Goal: Information Seeking & Learning: Get advice/opinions

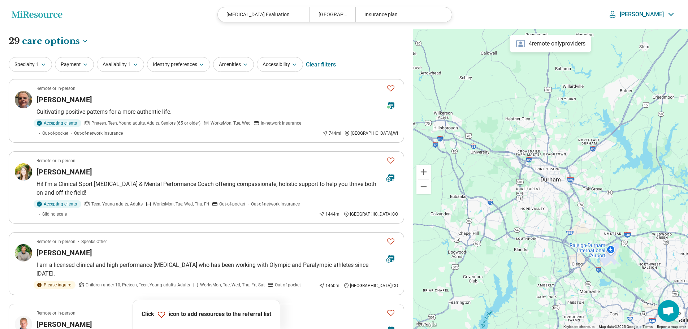
select select "***"
click at [40, 64] on icon "button" at bounding box center [43, 65] width 6 height 6
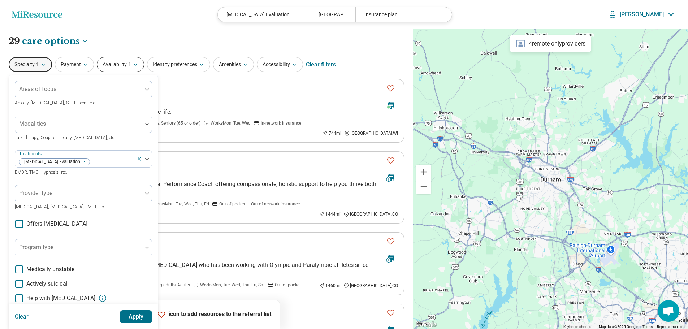
click at [111, 68] on button "Availability 1" at bounding box center [120, 64] width 47 height 15
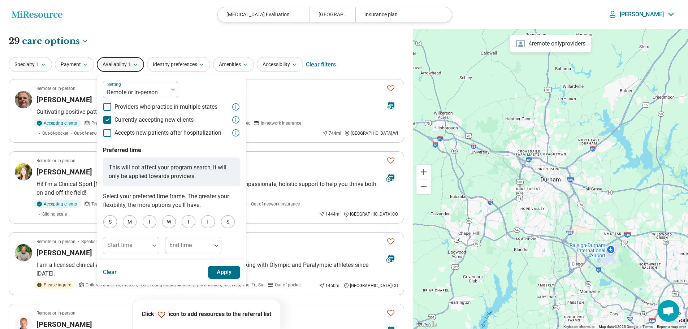
click at [106, 119] on icon at bounding box center [107, 120] width 8 height 8
click at [224, 276] on button "Apply" at bounding box center [224, 272] width 33 height 13
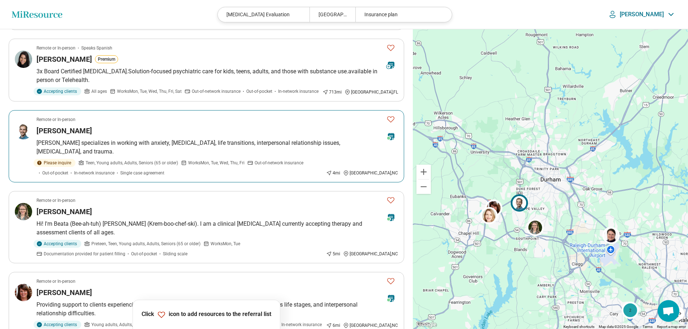
scroll to position [264, 0]
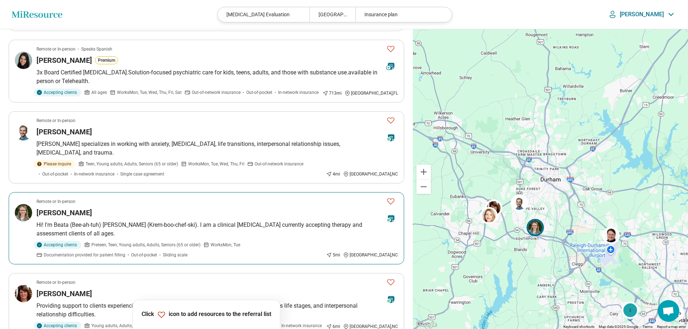
click at [250, 221] on p "Hi! I'm Beata (Bee-ah-tuh) [PERSON_NAME] (Krem-boo-chef-ski). I am a clinical […" at bounding box center [216, 229] width 361 height 17
click at [389, 197] on icon "Favorite" at bounding box center [390, 201] width 9 height 9
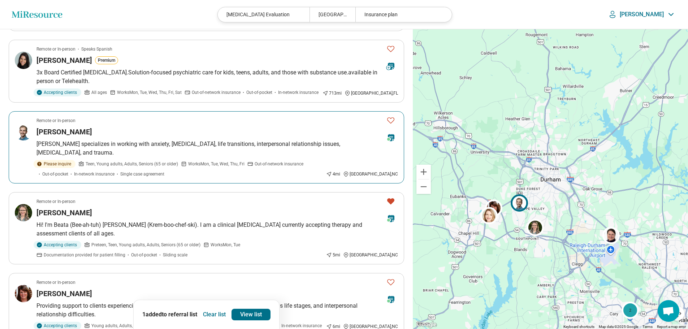
click at [392, 116] on icon "Favorite" at bounding box center [390, 120] width 9 height 9
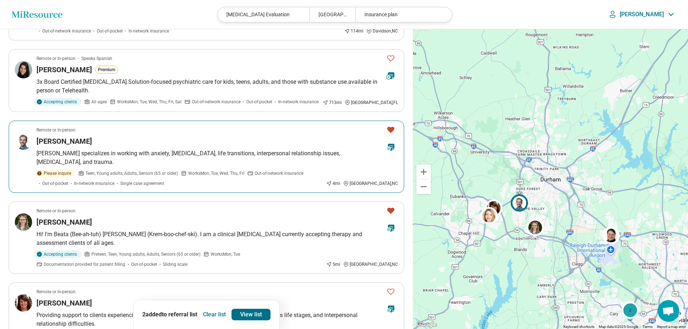
scroll to position [254, 0]
click at [309, 137] on div "Samuel Cecelski" at bounding box center [208, 142] width 344 height 10
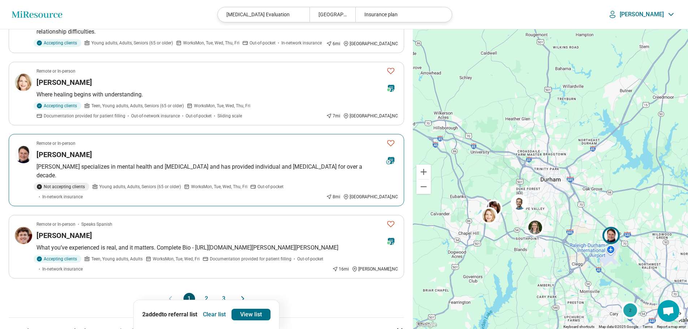
scroll to position [553, 0]
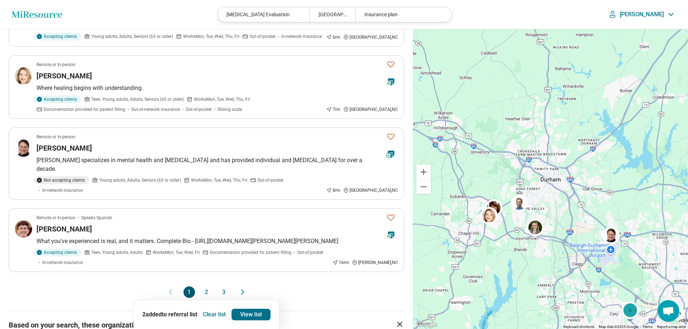
click at [206, 286] on button "2" at bounding box center [207, 292] width 12 height 12
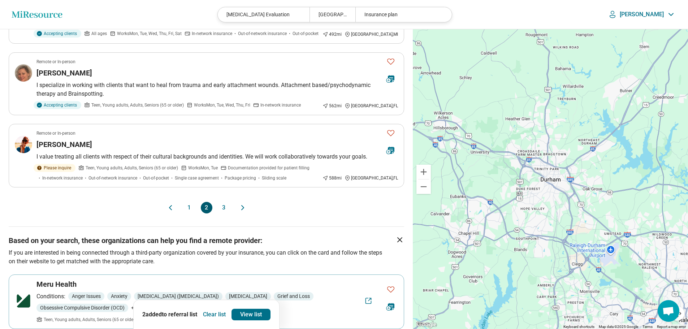
scroll to position [638, 0]
click at [245, 315] on link "View list" at bounding box center [250, 315] width 39 height 12
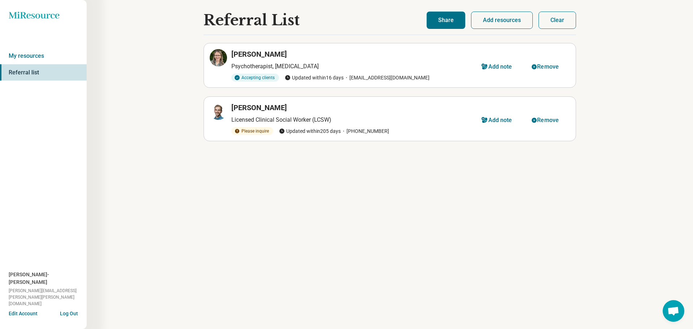
click at [452, 23] on button "Share" at bounding box center [446, 20] width 39 height 17
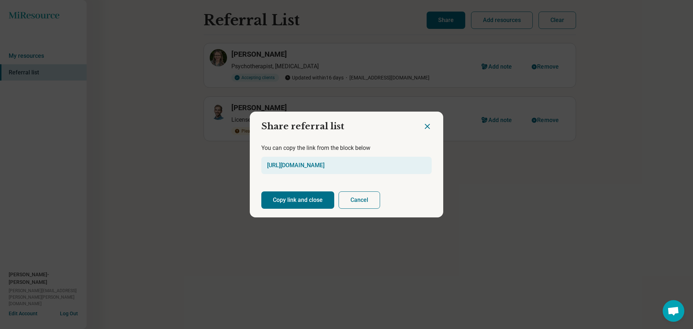
click at [291, 203] on button "Copy link and close" at bounding box center [297, 199] width 73 height 17
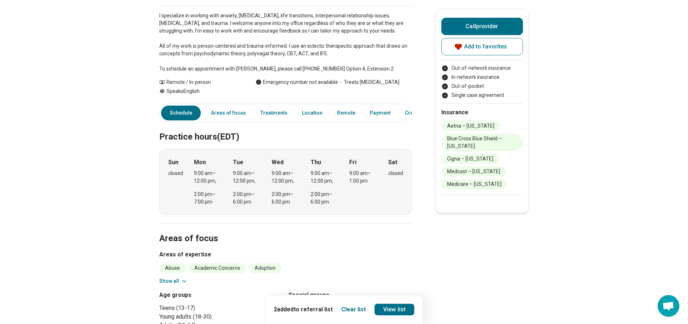
scroll to position [0, 5]
